Goal: Find contact information: Find contact information

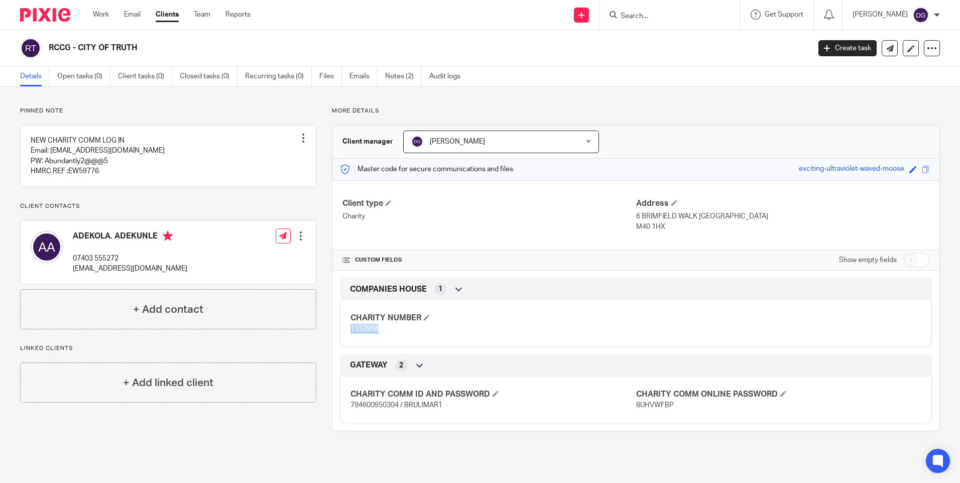
click at [33, 76] on link "Details" at bounding box center [35, 77] width 30 height 20
drag, startPoint x: 129, startPoint y: 279, endPoint x: 73, endPoint y: 281, distance: 55.7
click at [73, 274] on p "[EMAIL_ADDRESS][DOMAIN_NAME]" at bounding box center [130, 269] width 114 height 10
copy p "[EMAIL_ADDRESS][DOMAIN_NAME]"
click at [161, 274] on p "[EMAIL_ADDRESS][DOMAIN_NAME]" at bounding box center [130, 269] width 114 height 10
